Goal: Navigation & Orientation: Find specific page/section

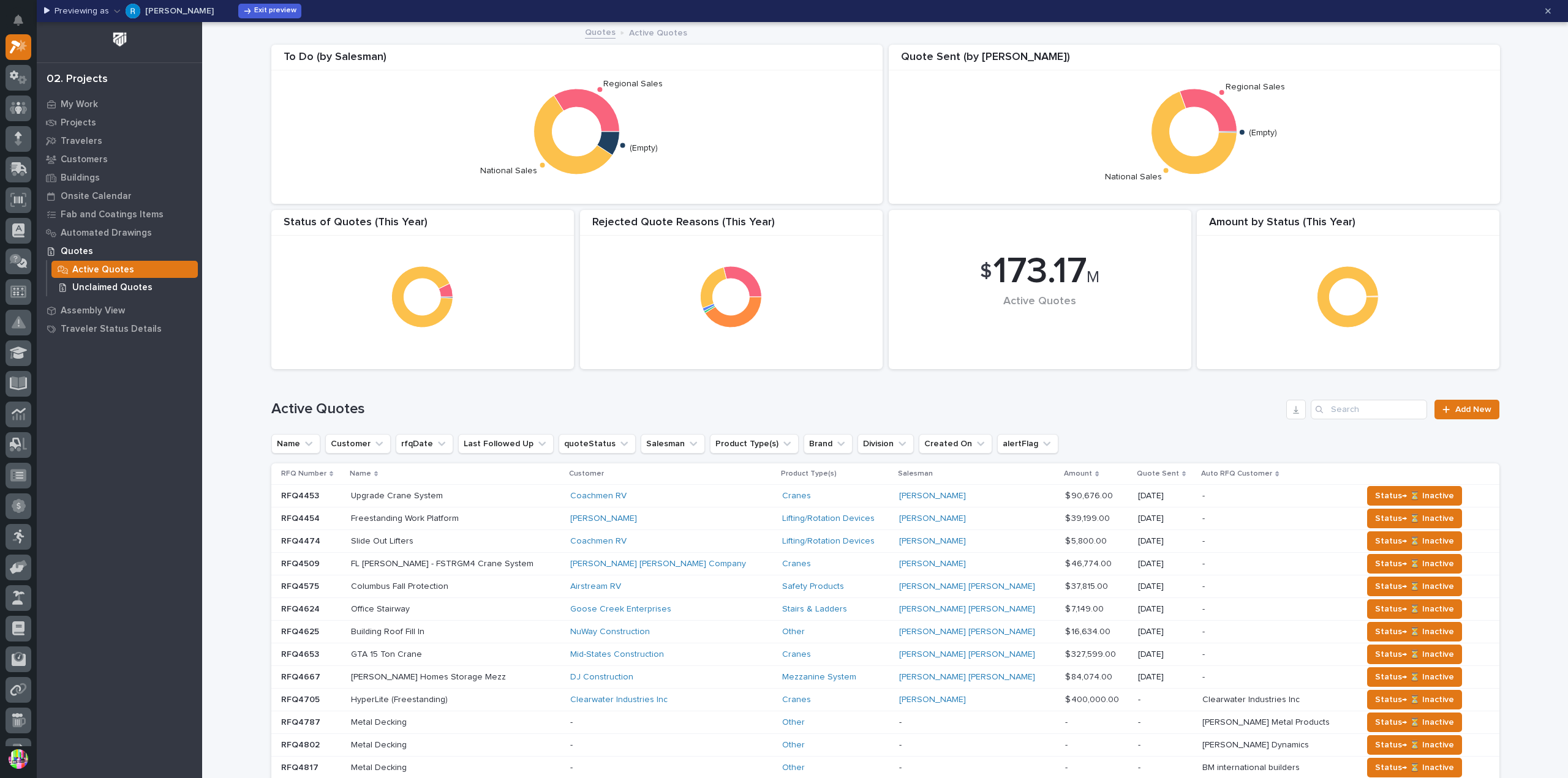
click at [135, 284] on p "Unclaimed Quotes" at bounding box center [112, 287] width 81 height 11
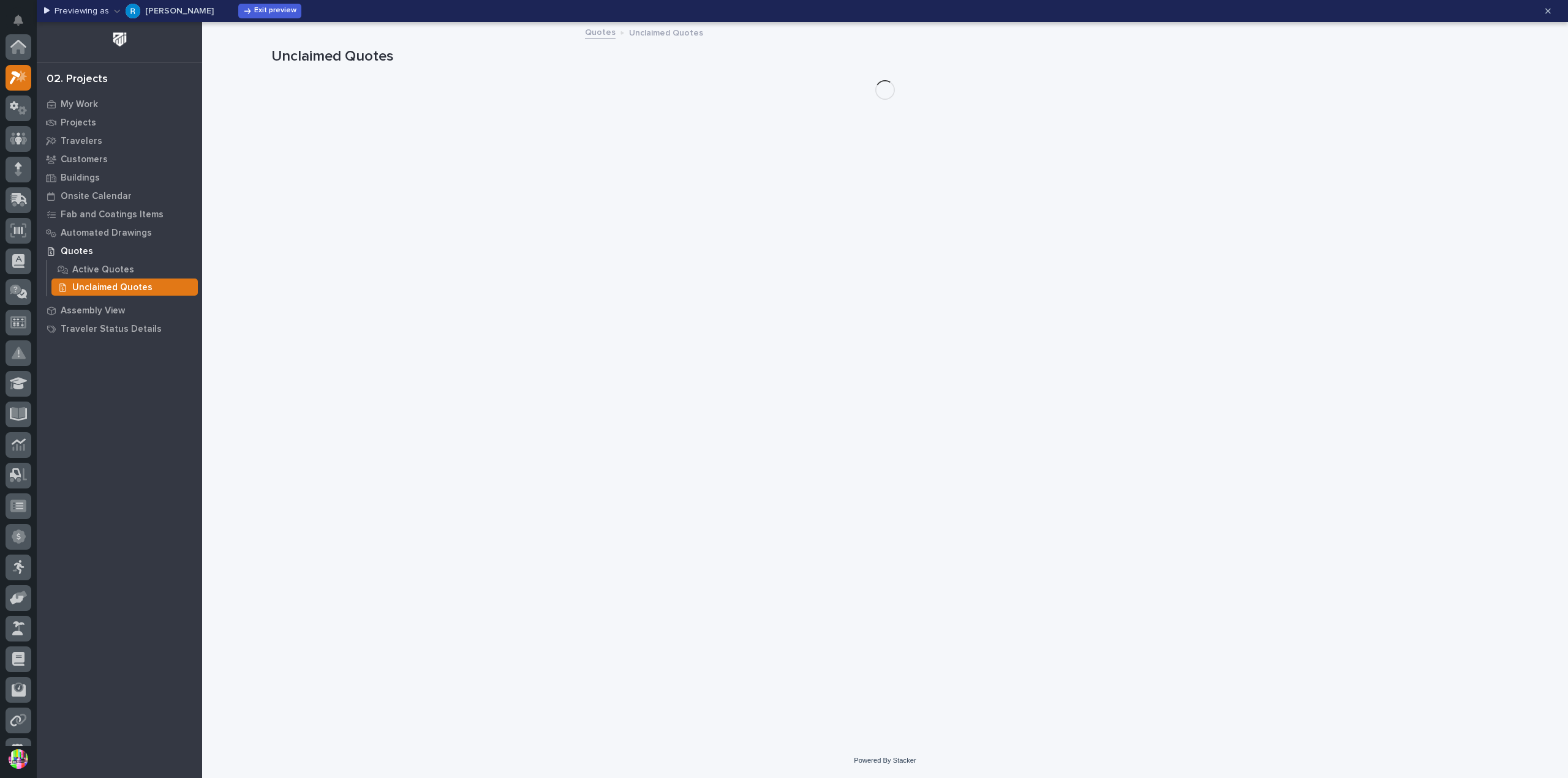
scroll to position [31, 0]
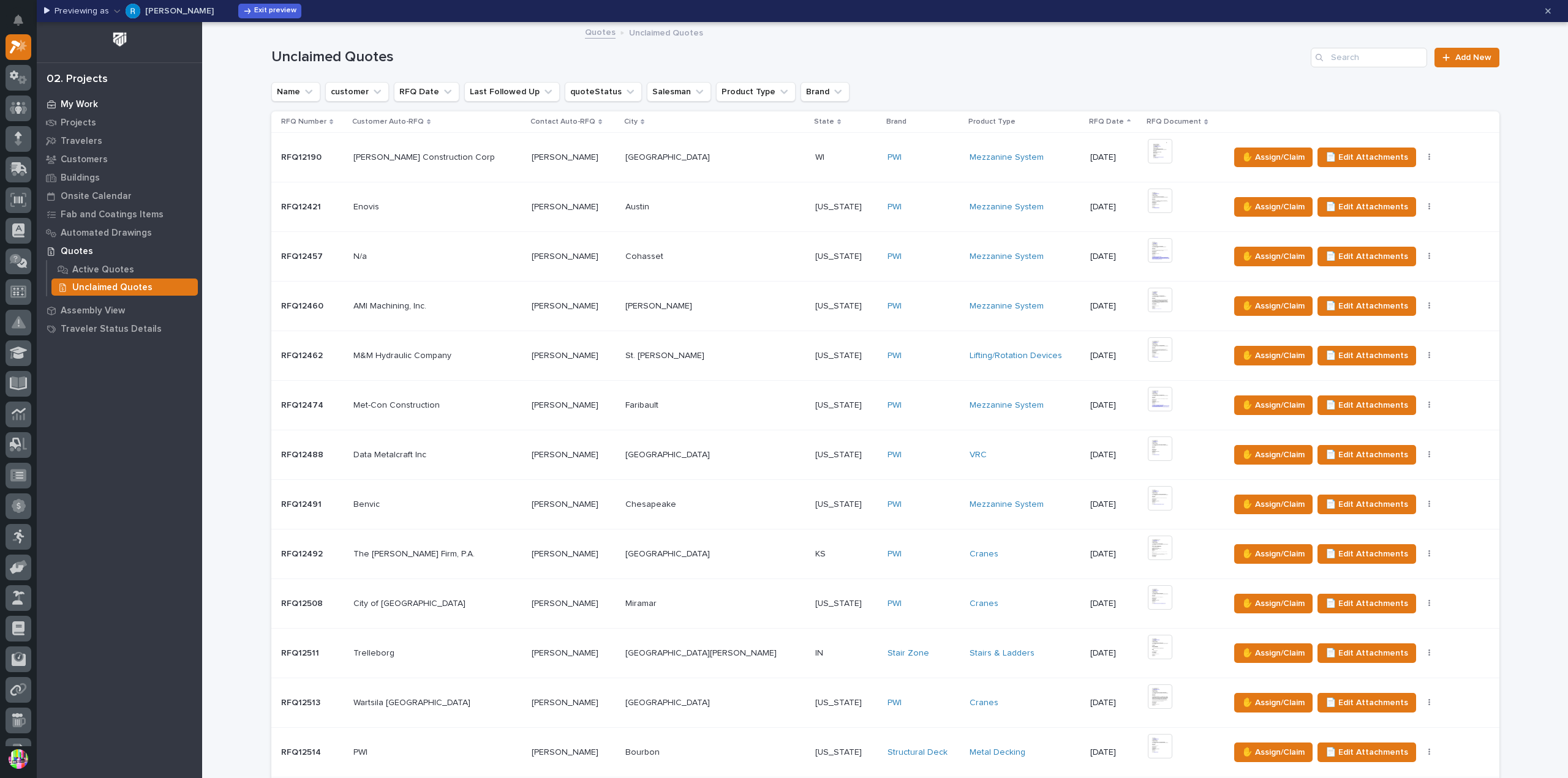
click at [93, 105] on p "My Work" at bounding box center [80, 105] width 38 height 11
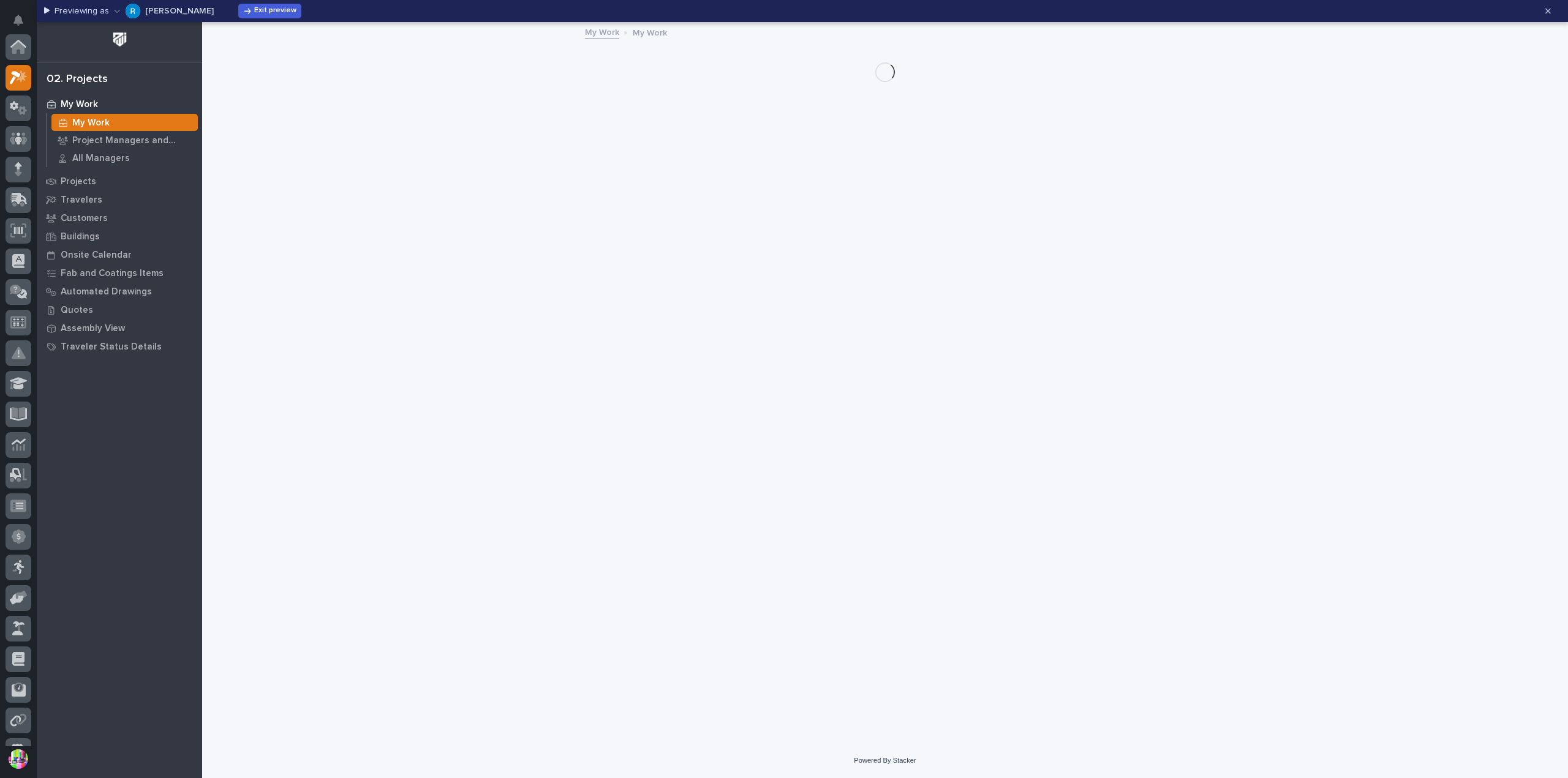
scroll to position [31, 0]
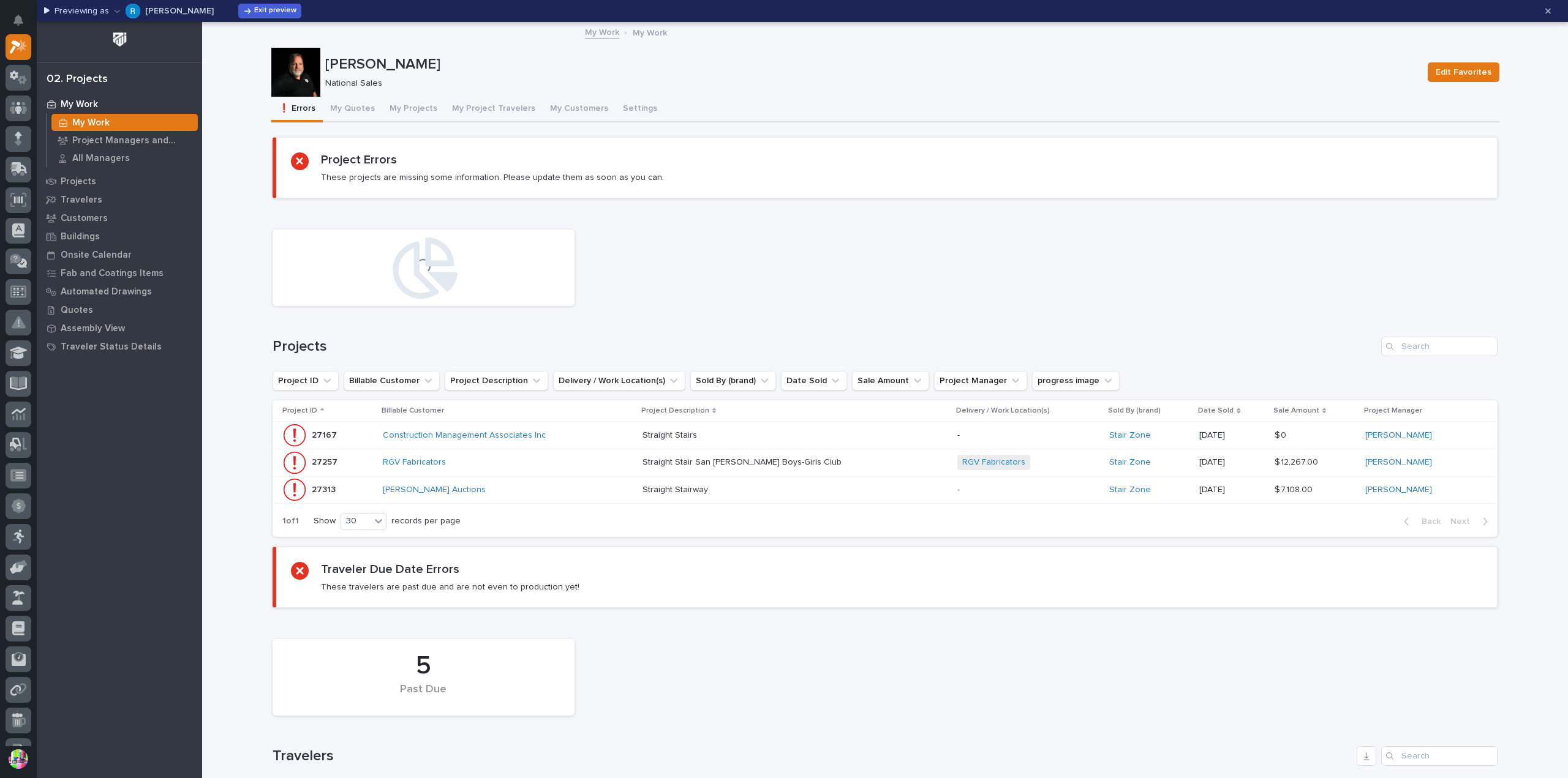
click at [316, 102] on button "❗ Errors" at bounding box center [297, 110] width 51 height 26
click at [338, 105] on button "My Quotes" at bounding box center [351, 110] width 59 height 26
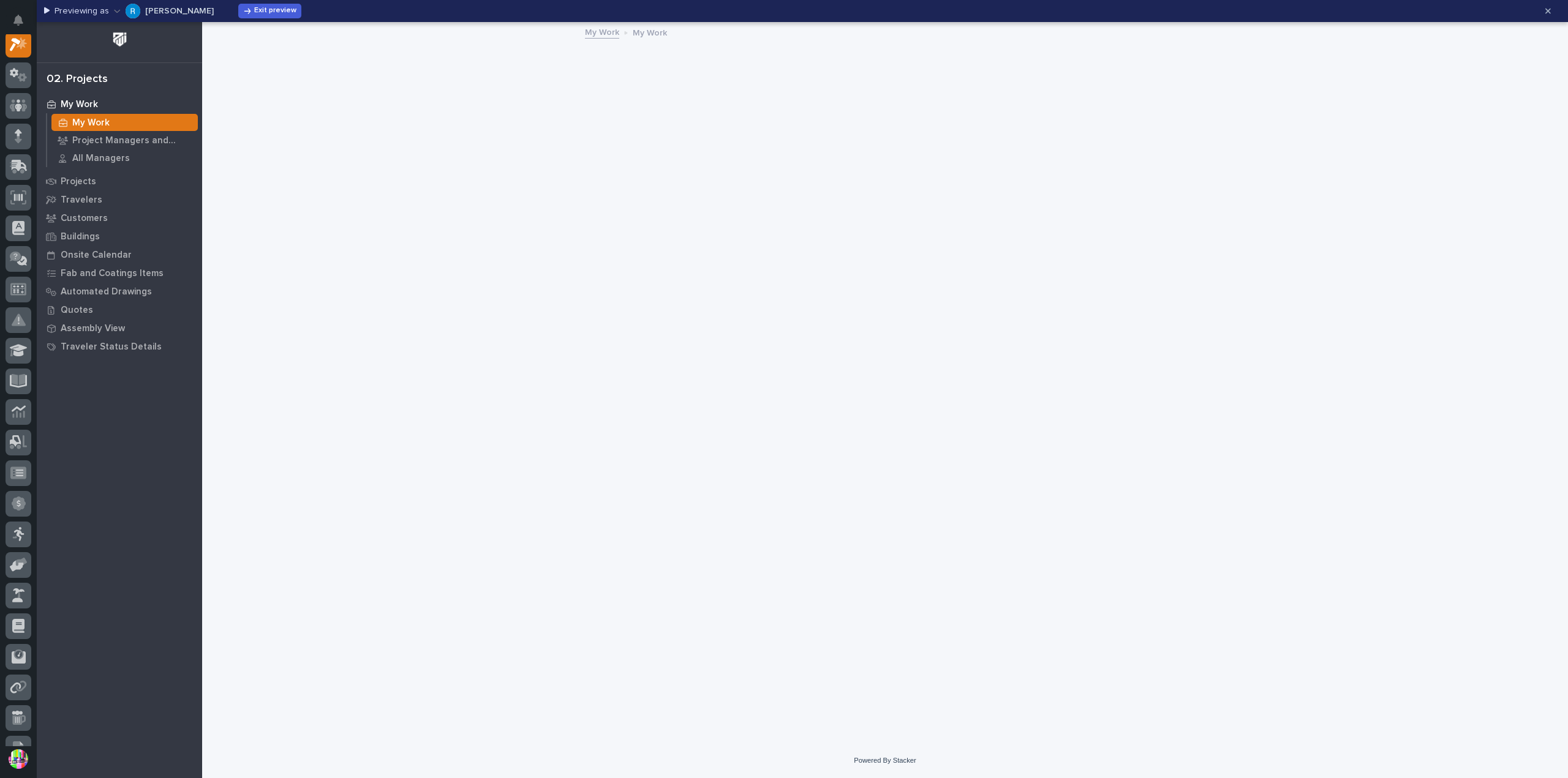
scroll to position [31, 0]
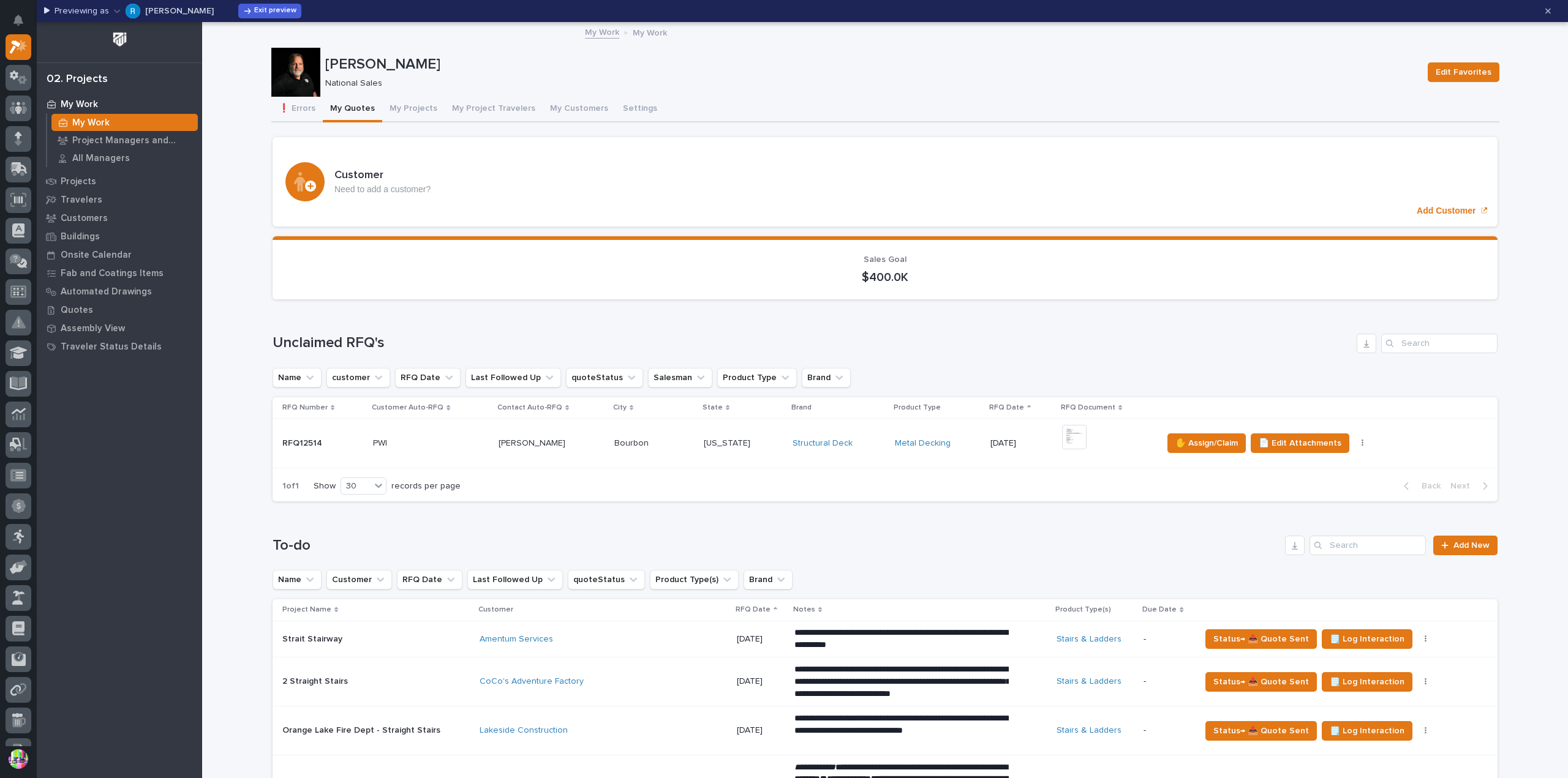
click at [162, 15] on p "[PERSON_NAME]" at bounding box center [179, 11] width 69 height 9
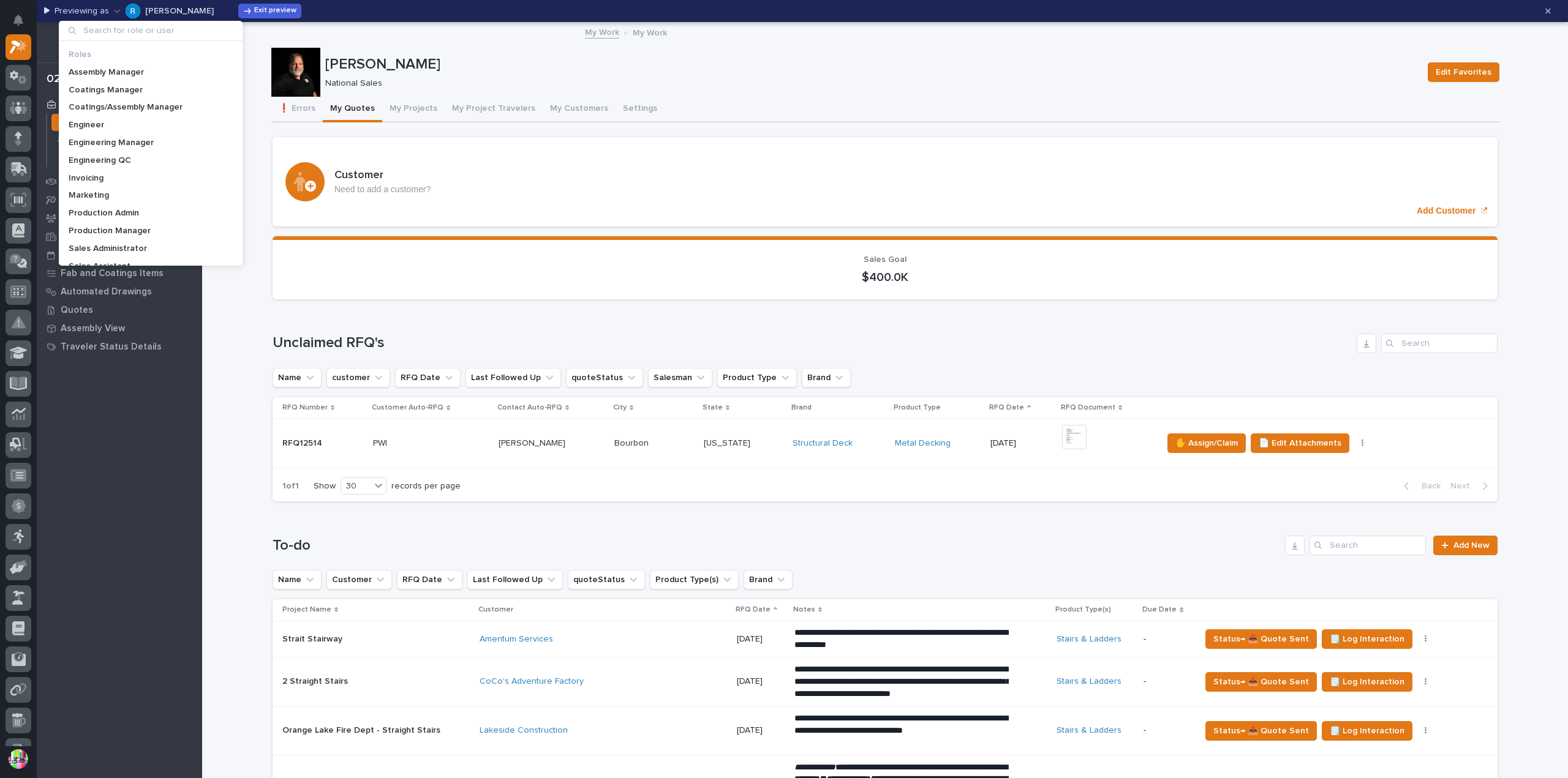
click at [149, 27] on input at bounding box center [150, 30] width 174 height 20
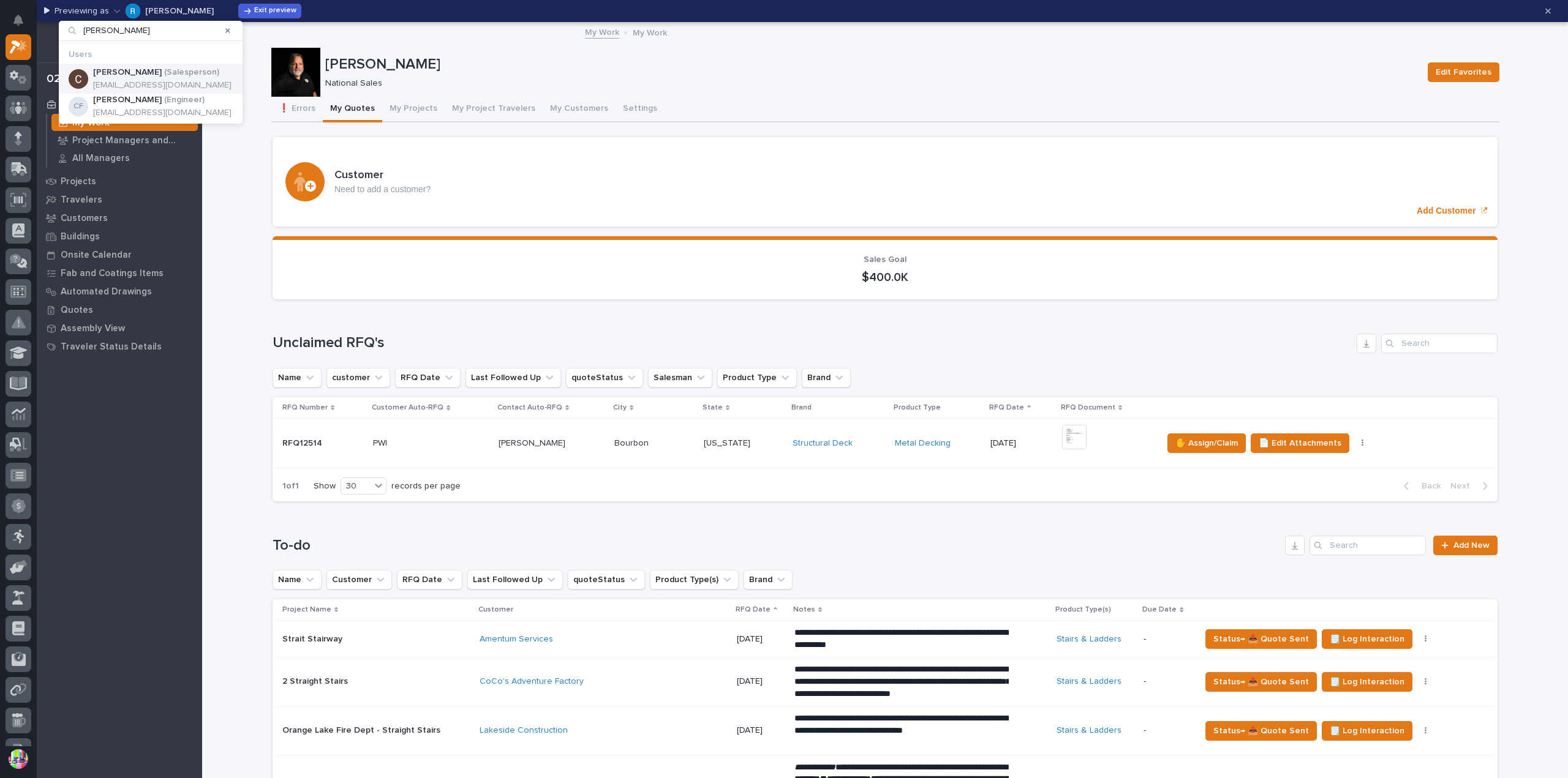
type input "cole"
click at [164, 73] on p "( Salesperson )" at bounding box center [191, 73] width 55 height 10
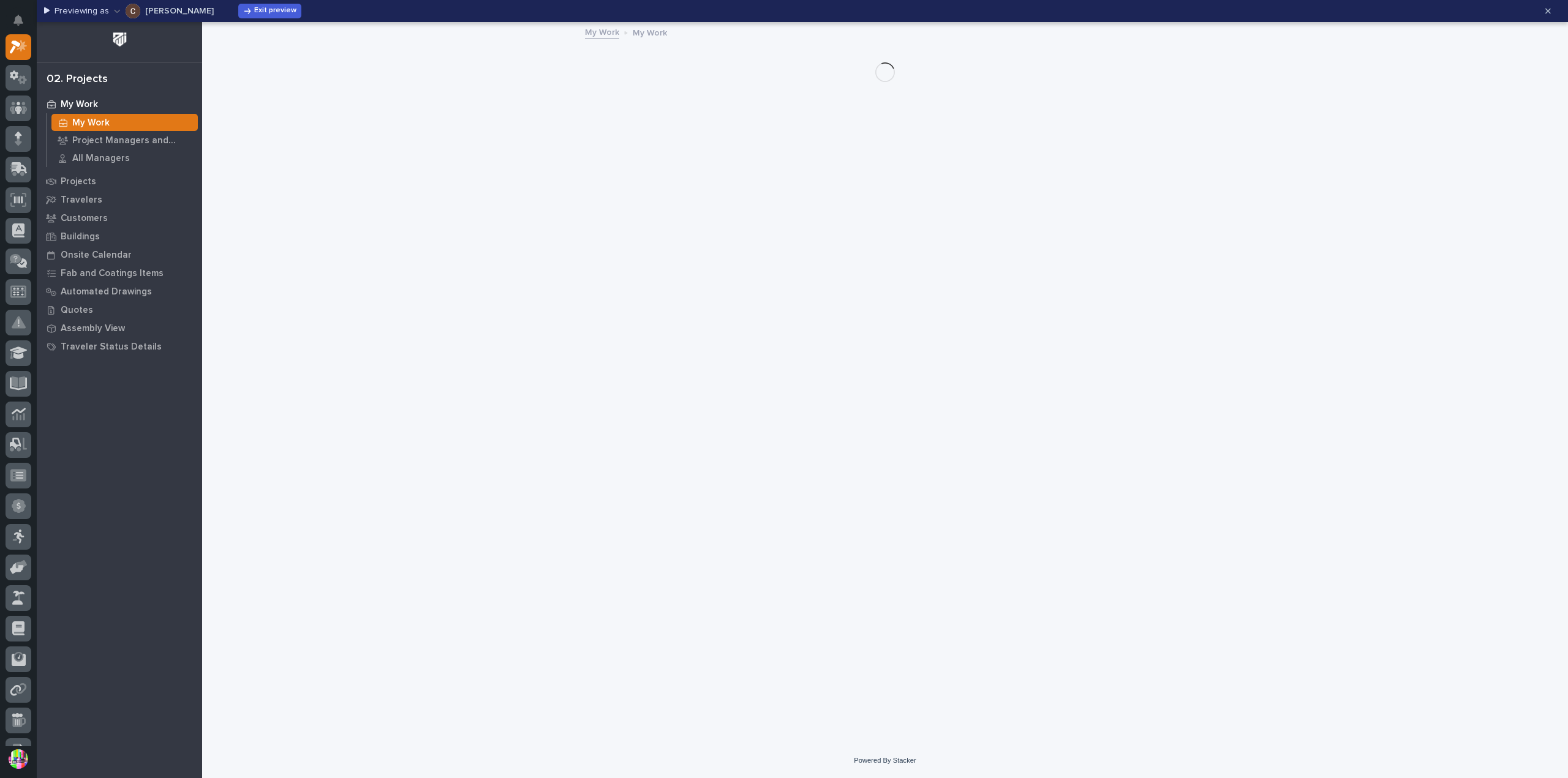
click at [149, 125] on div "My Work" at bounding box center [124, 123] width 147 height 17
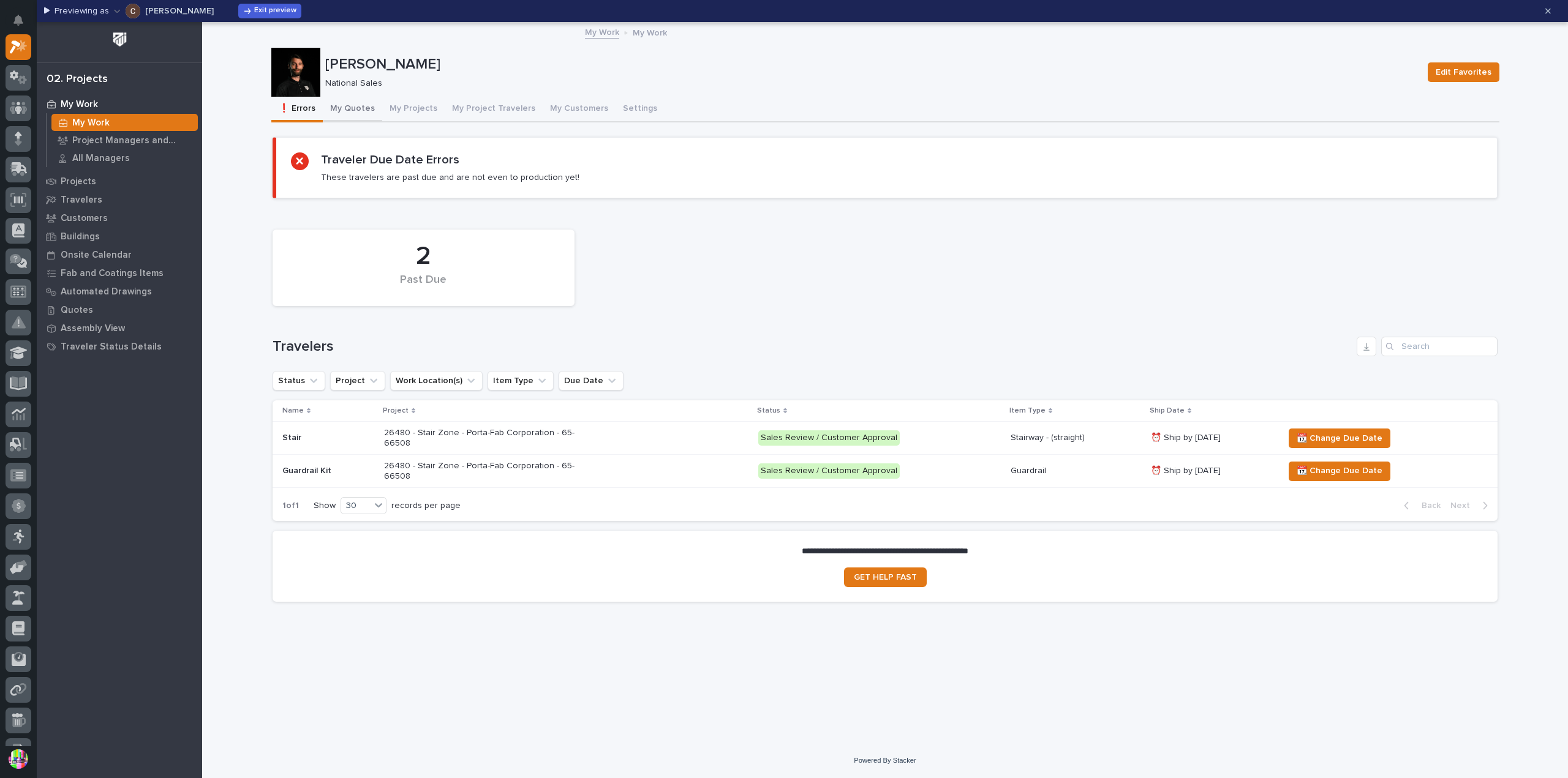
click at [374, 107] on button "My Quotes" at bounding box center [351, 110] width 59 height 26
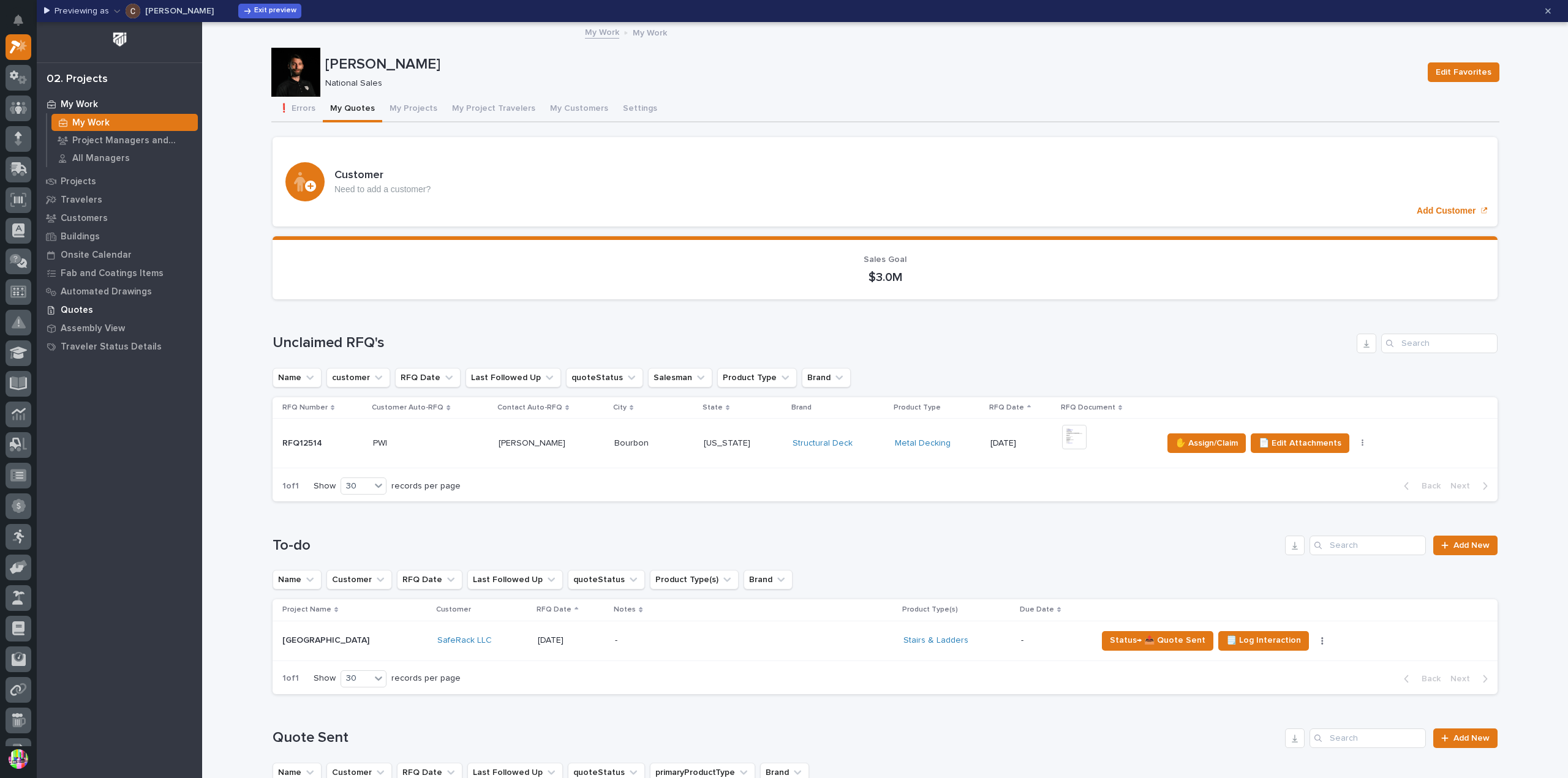
click at [78, 308] on p "Quotes" at bounding box center [77, 310] width 33 height 11
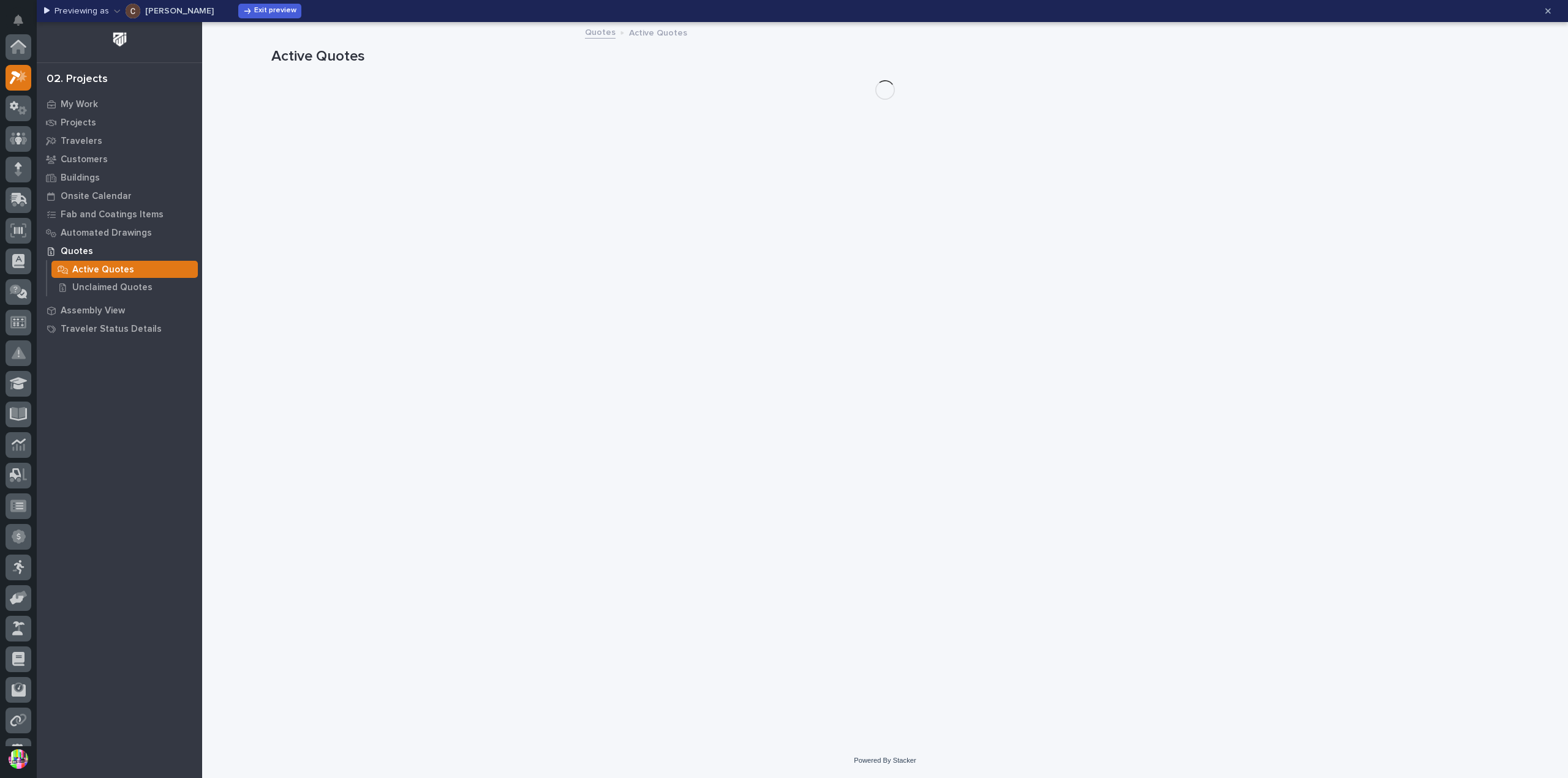
scroll to position [31, 0]
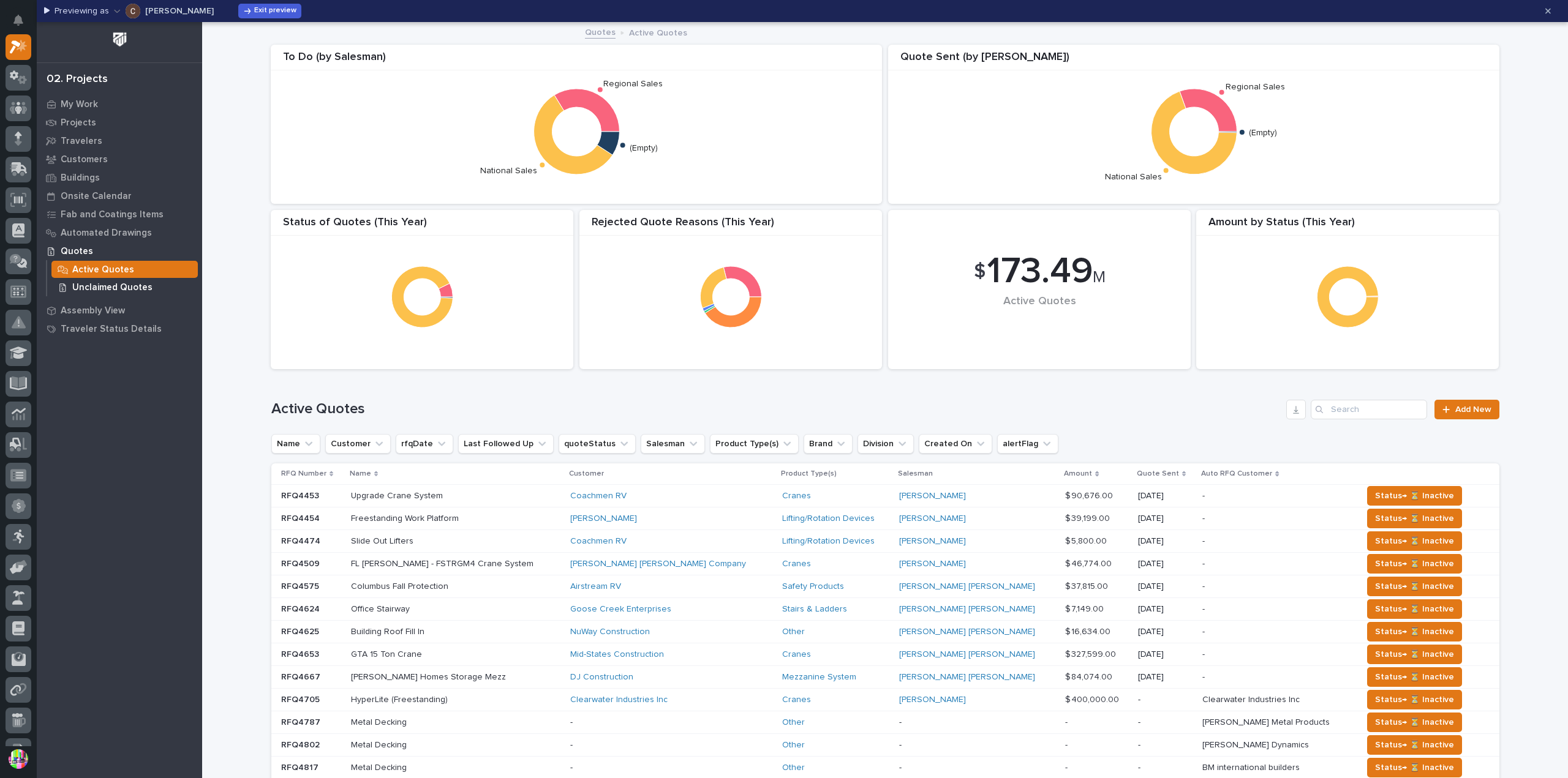
click at [90, 288] on p "Unclaimed Quotes" at bounding box center [112, 287] width 81 height 11
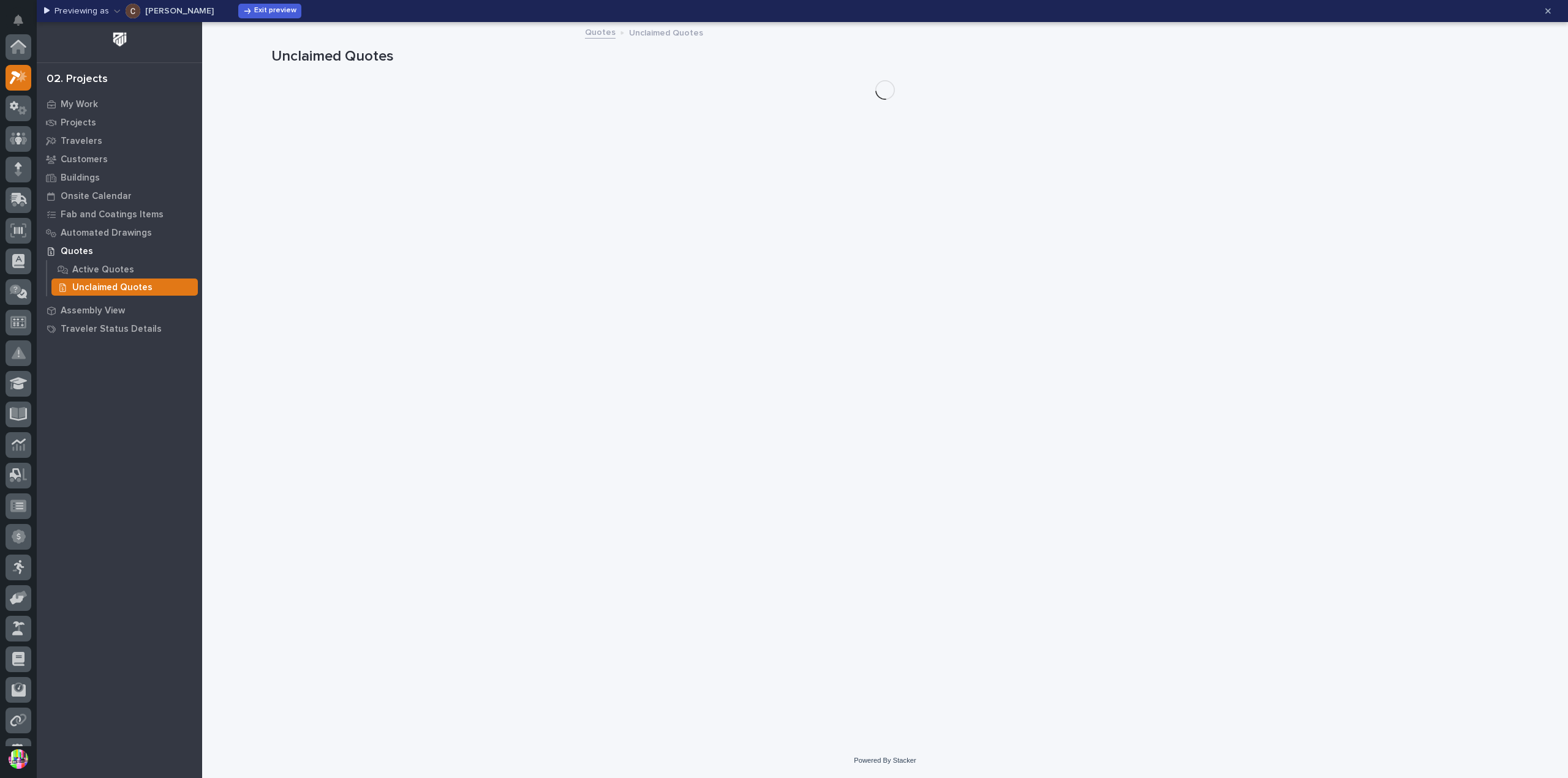
scroll to position [31, 0]
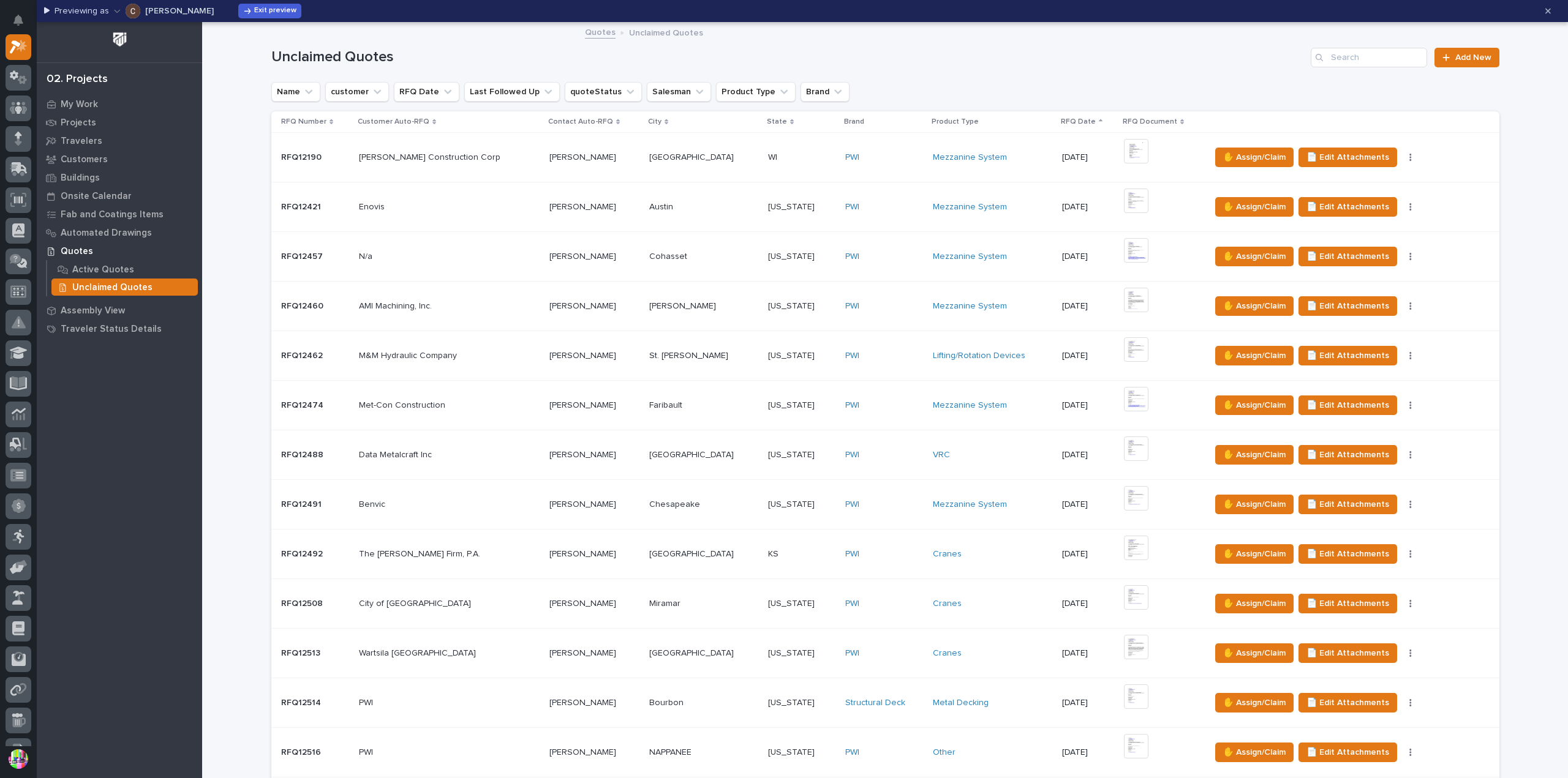
click at [1060, 123] on p "RFQ Date" at bounding box center [1078, 122] width 35 height 14
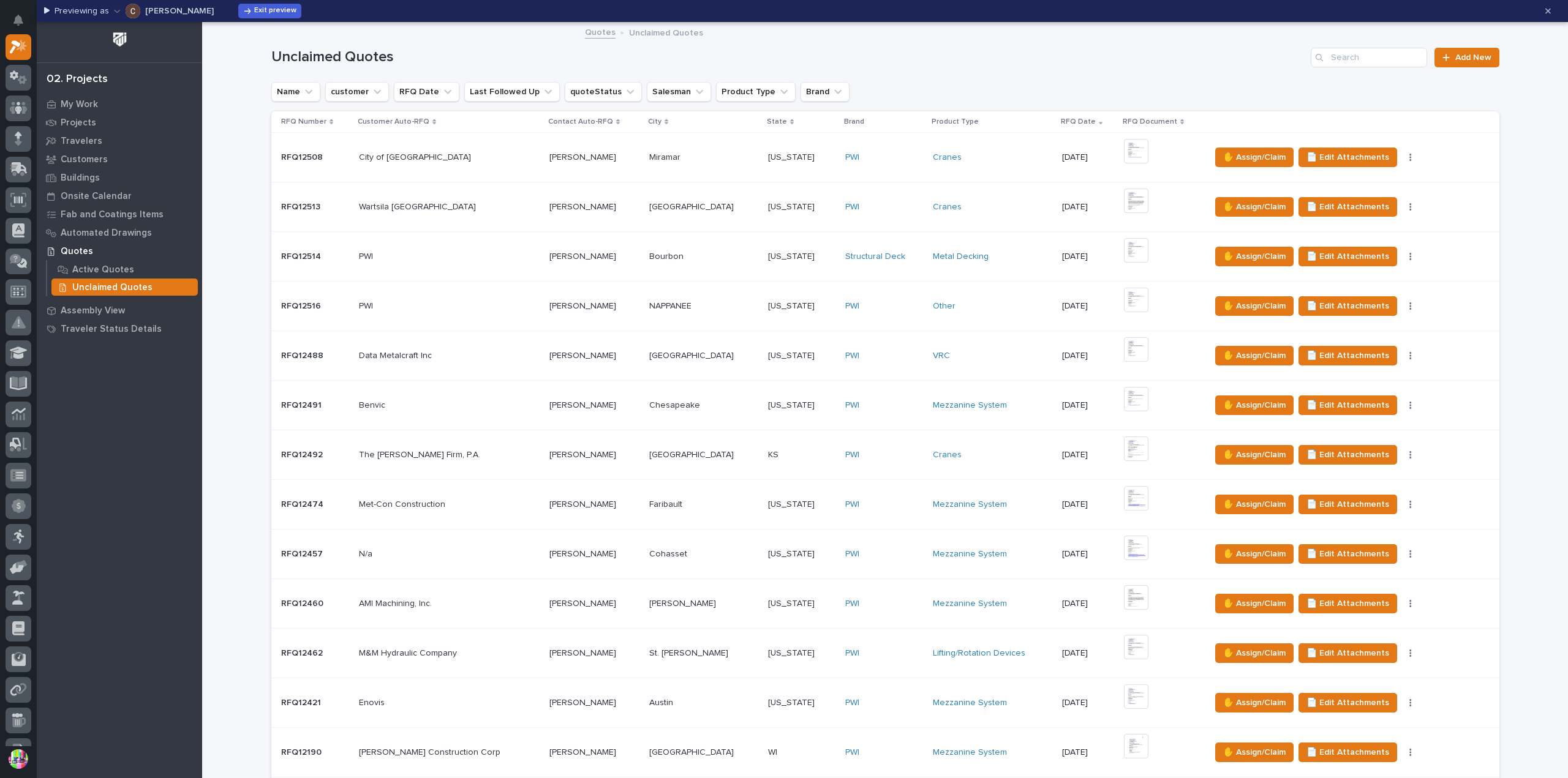
click at [314, 119] on p "RFQ Number" at bounding box center [303, 122] width 45 height 14
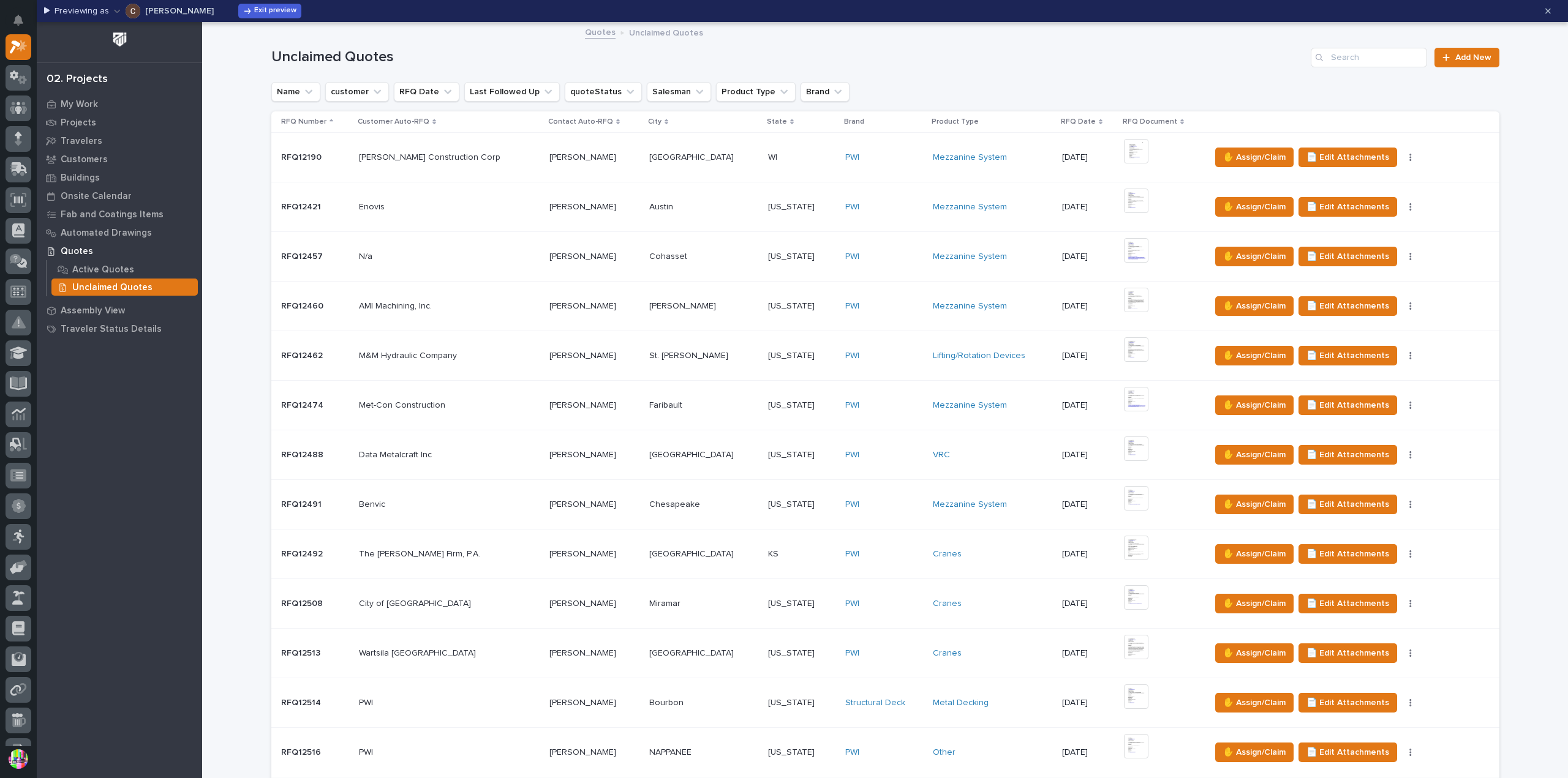
click at [306, 121] on p "RFQ Number" at bounding box center [303, 122] width 45 height 14
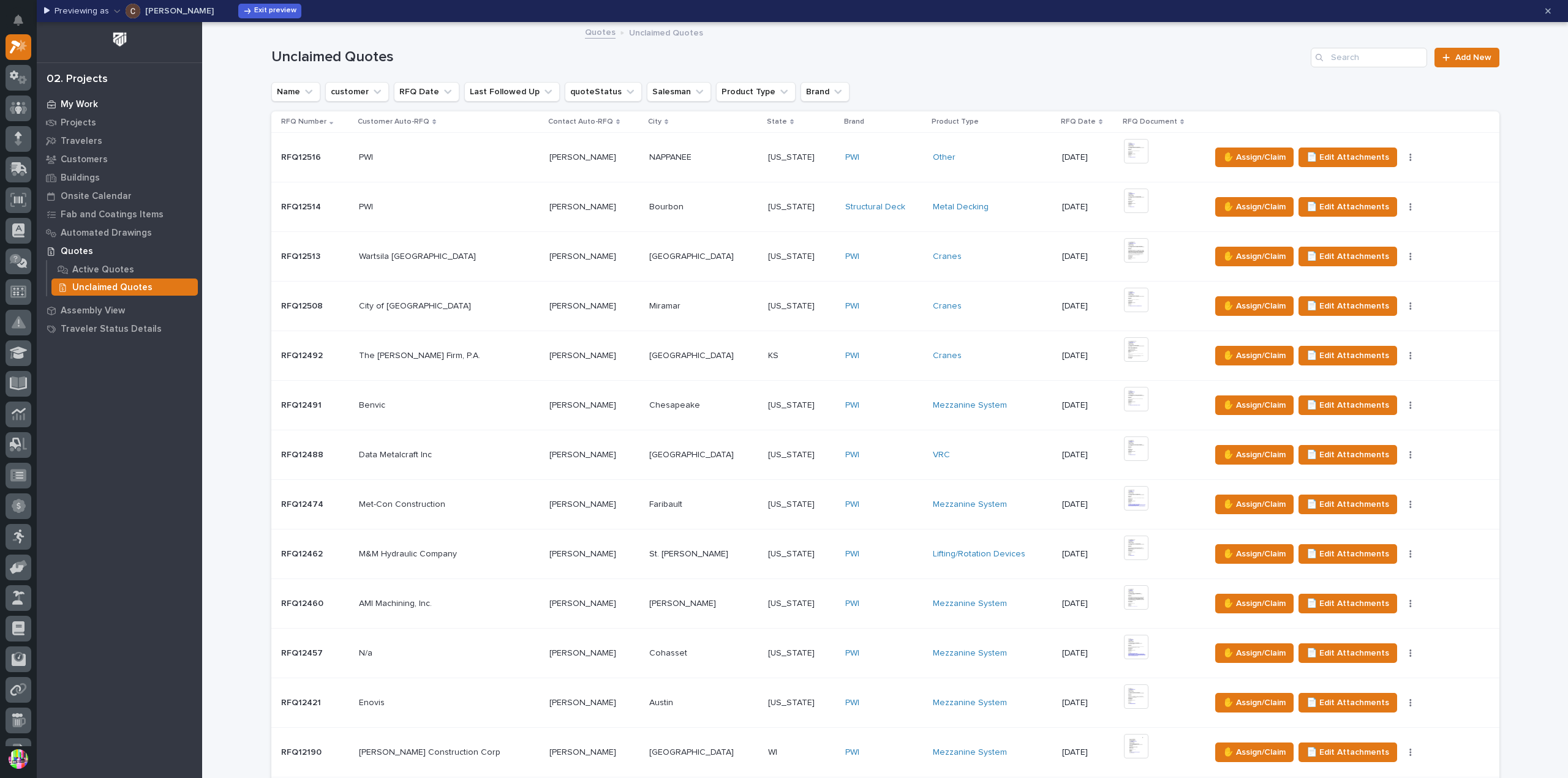
click at [102, 104] on div "My Work" at bounding box center [119, 104] width 159 height 17
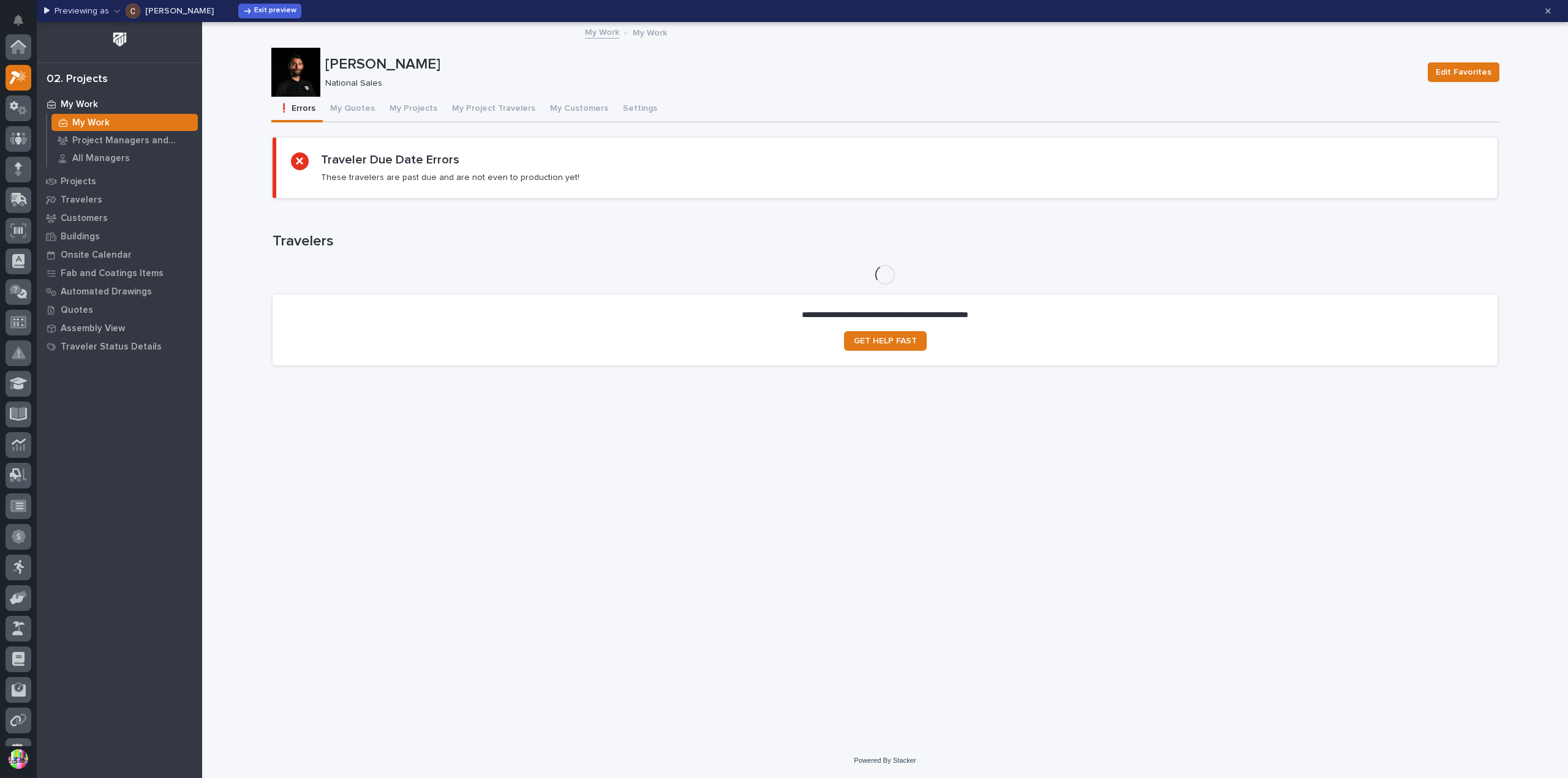
scroll to position [31, 0]
click at [354, 110] on button "My Quotes" at bounding box center [351, 110] width 59 height 26
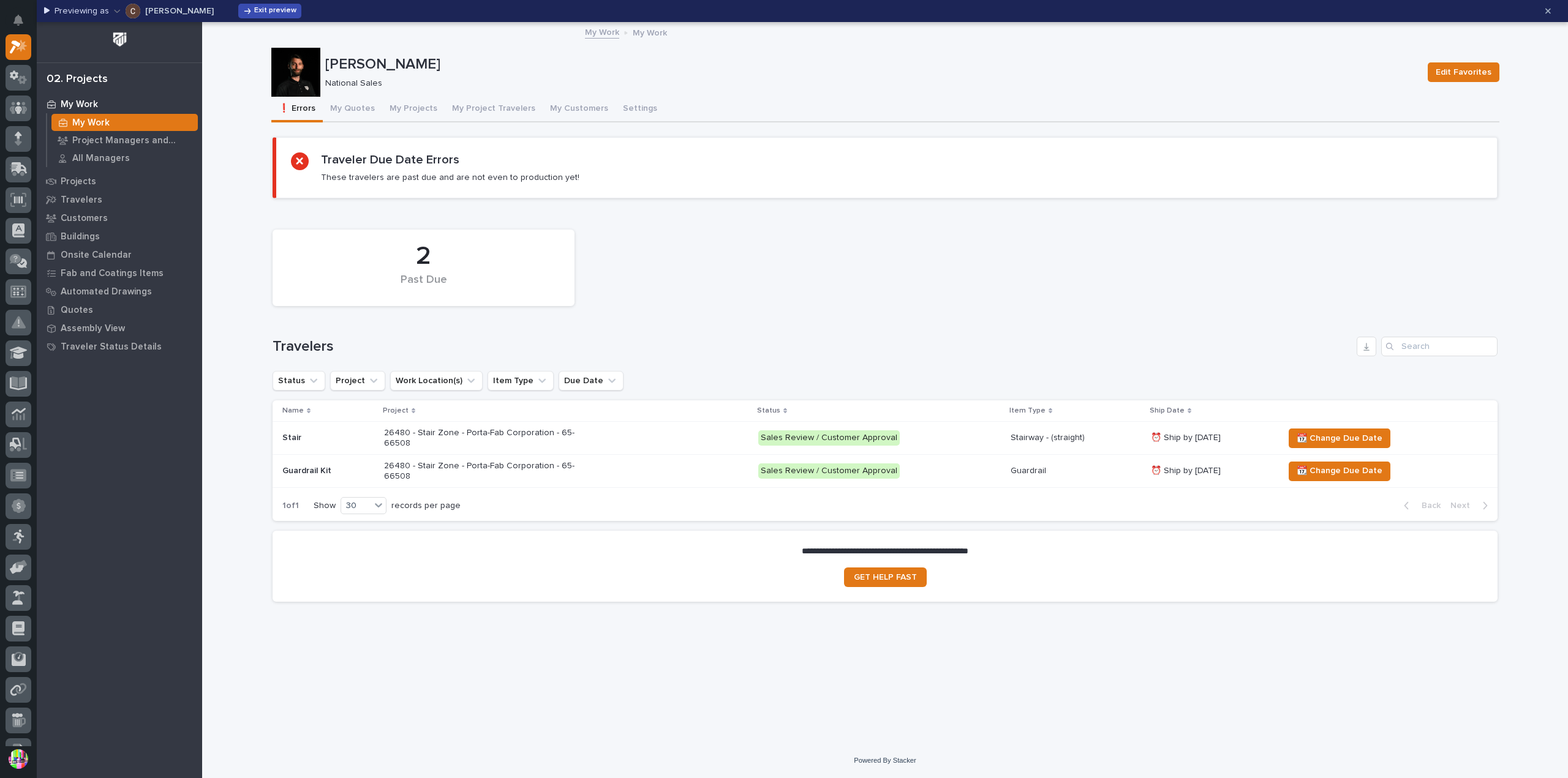
click at [254, 9] on span "Exit preview" at bounding box center [274, 10] width 42 height 9
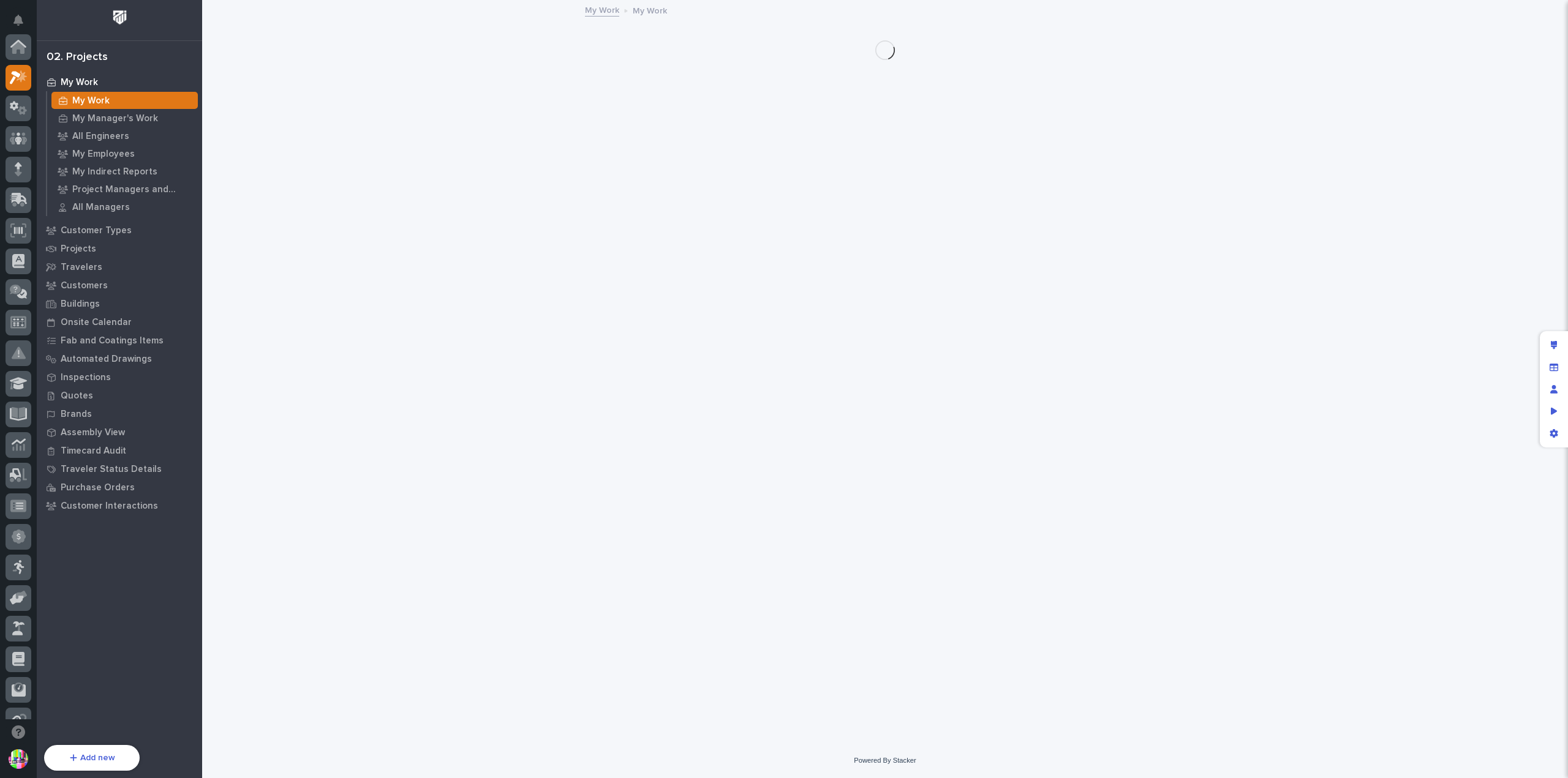
scroll to position [31, 0]
click at [81, 411] on p "Brands" at bounding box center [76, 414] width 31 height 11
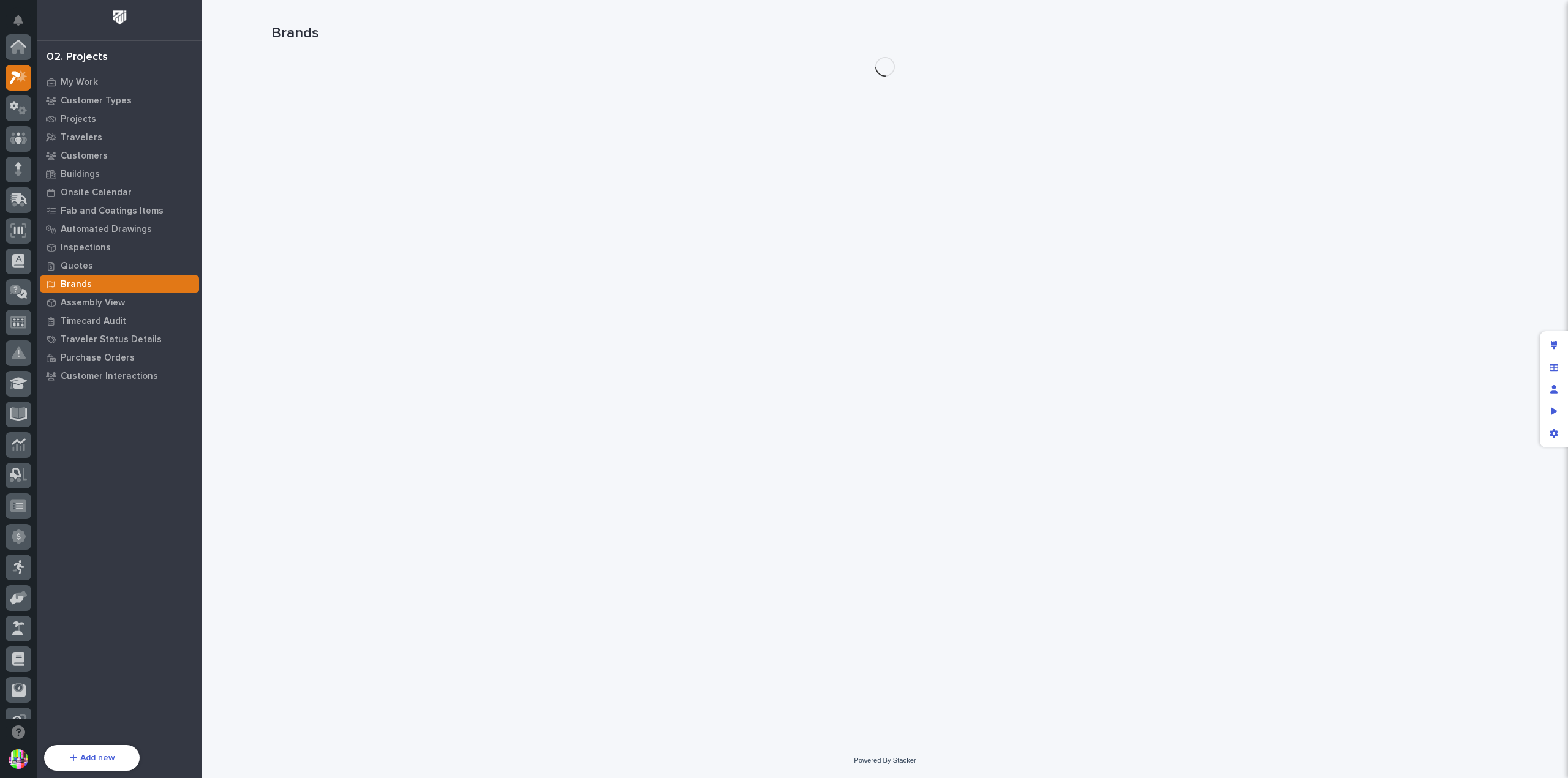
scroll to position [31, 0]
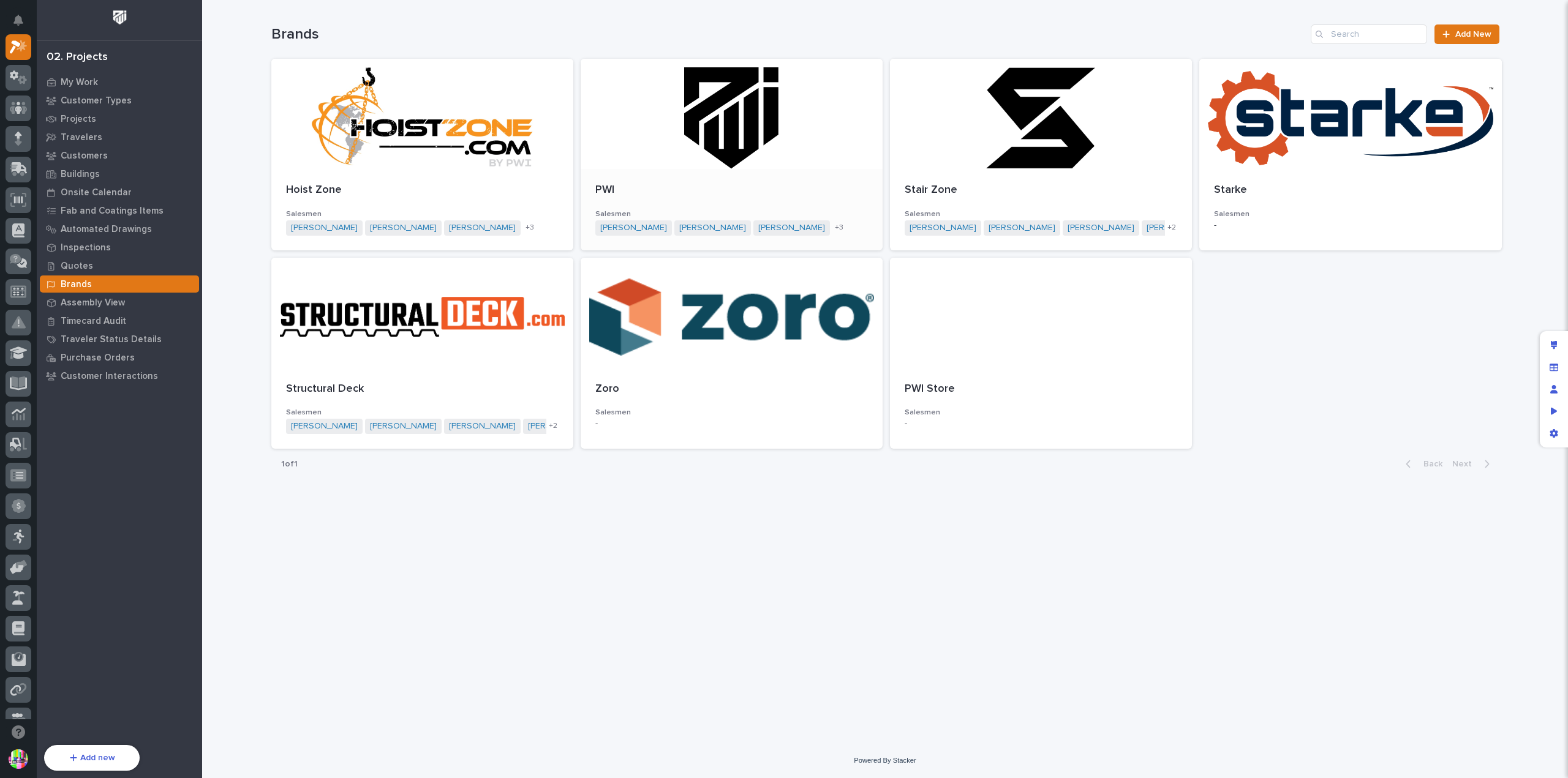
click at [742, 149] on div at bounding box center [731, 114] width 302 height 111
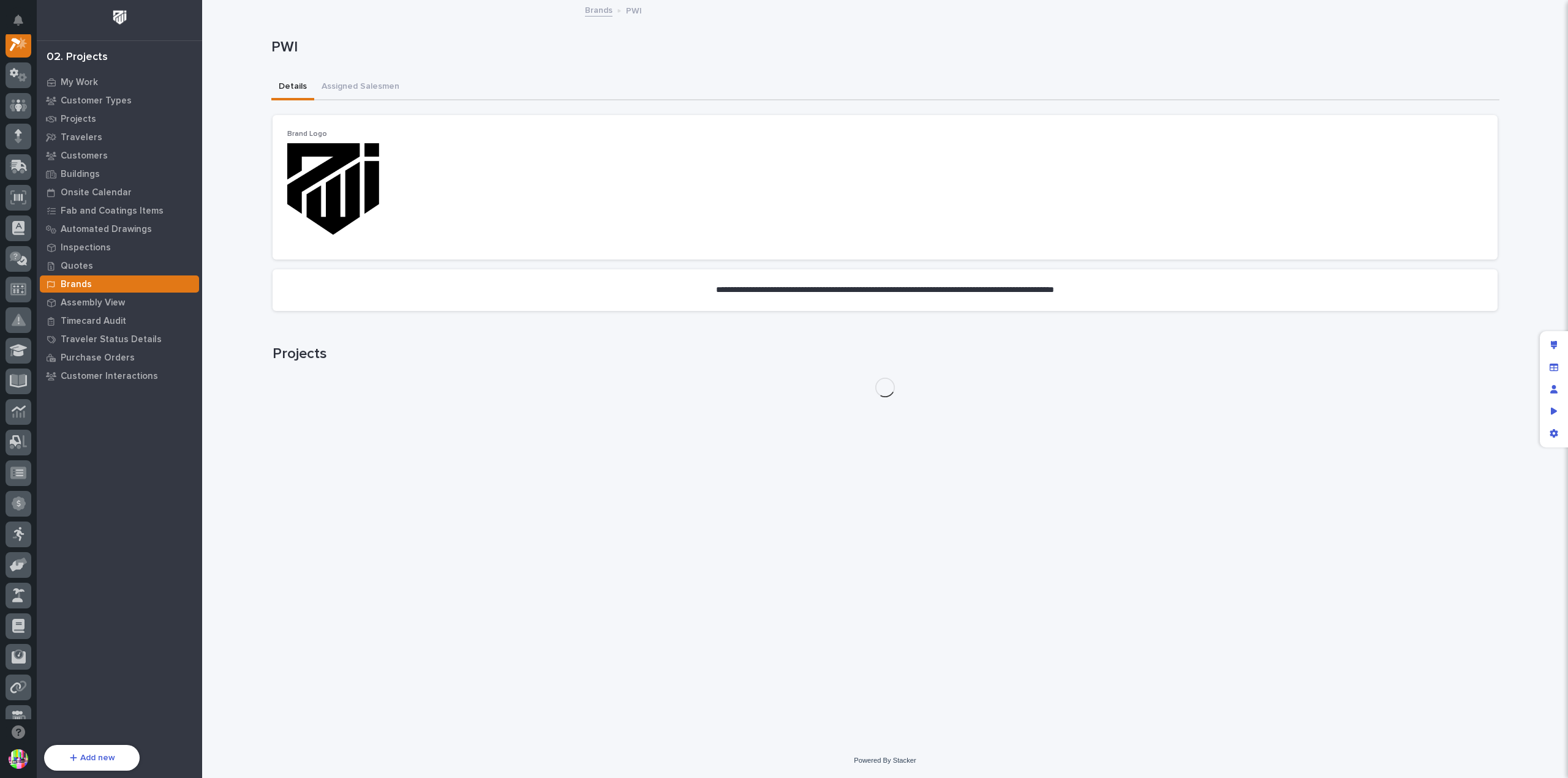
scroll to position [31, 0]
